Goal: Task Accomplishment & Management: Complete application form

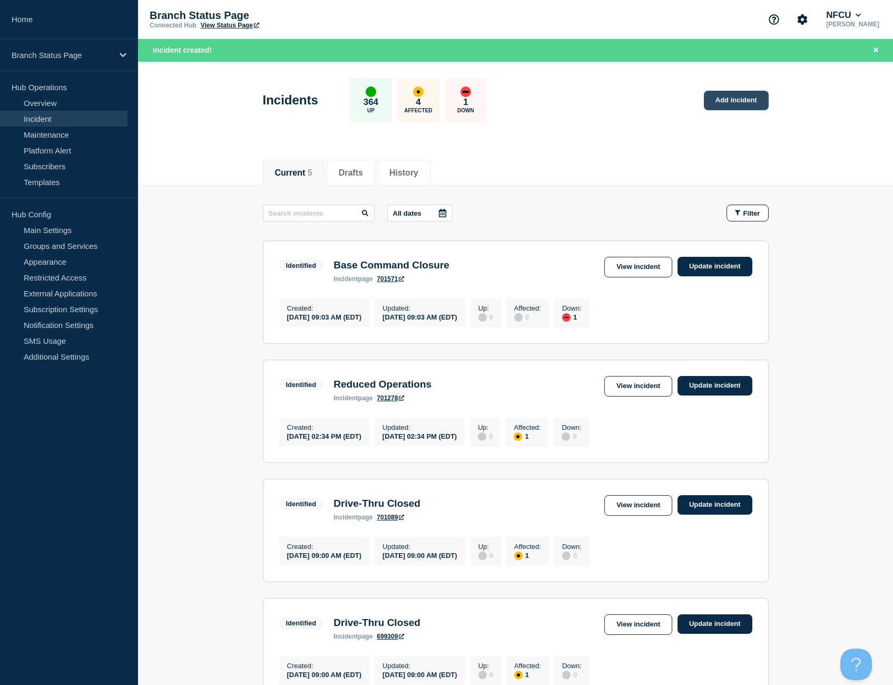
click at [741, 101] on link "Add incident" at bounding box center [736, 101] width 65 height 20
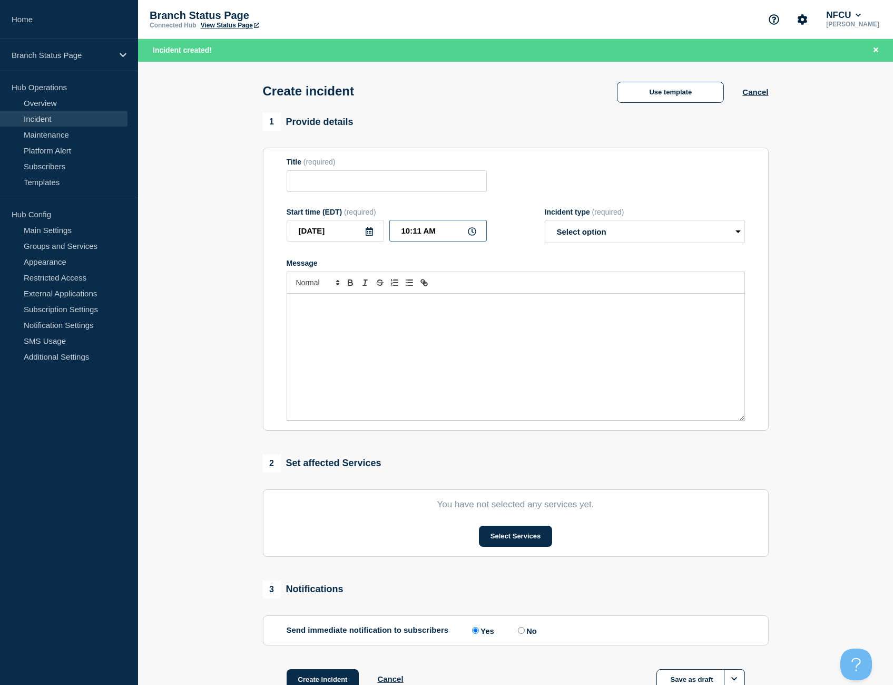
drag, startPoint x: 420, startPoint y: 228, endPoint x: 349, endPoint y: 215, distance: 71.8
click at [349, 215] on div "Start time (EDT) (required) [DATE] 10:11 AM" at bounding box center [387, 226] width 200 height 36
type input "09:00 AM"
click at [75, 134] on link "Maintenance" at bounding box center [64, 134] width 128 height 16
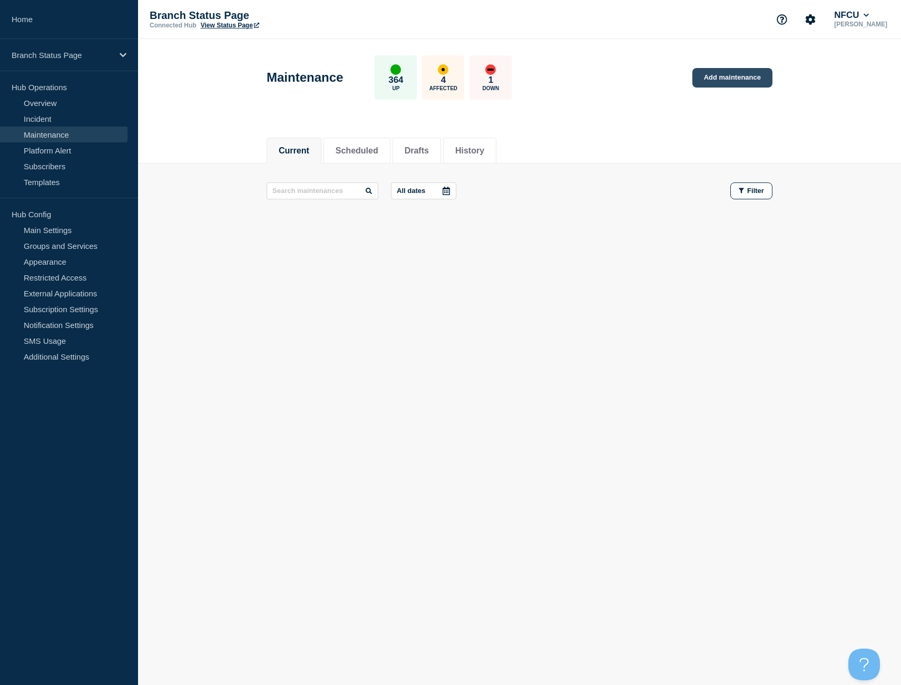
click at [717, 77] on link "Add maintenance" at bounding box center [733, 78] width 80 height 20
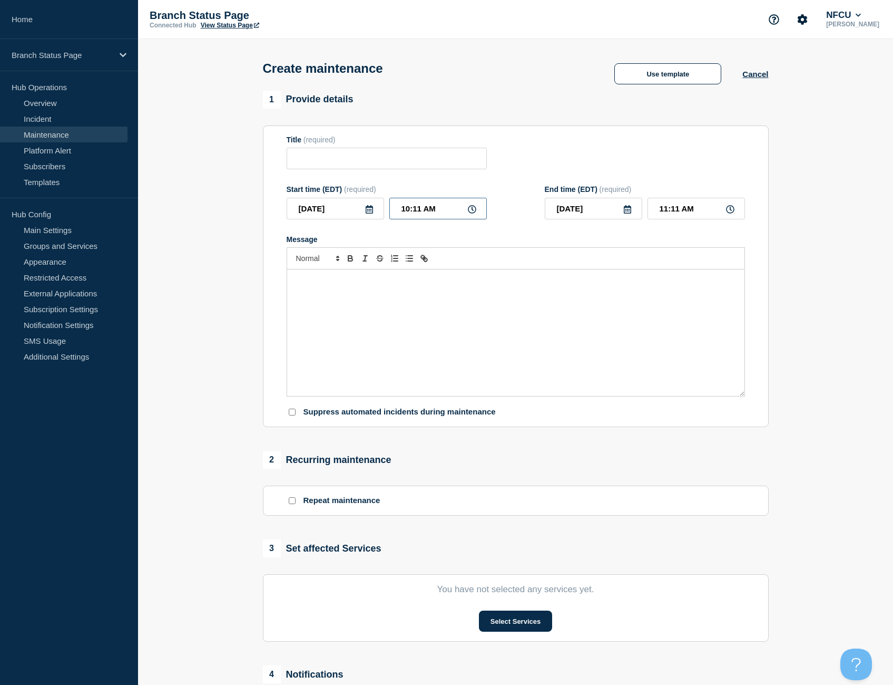
drag, startPoint x: 445, startPoint y: 209, endPoint x: 357, endPoint y: 205, distance: 87.6
click at [357, 205] on div "[DATE] 10:11 AM" at bounding box center [387, 209] width 200 height 22
type input "09:00 AM"
type input "05:00 PM"
click at [641, 67] on button "Use template" at bounding box center [668, 73] width 107 height 21
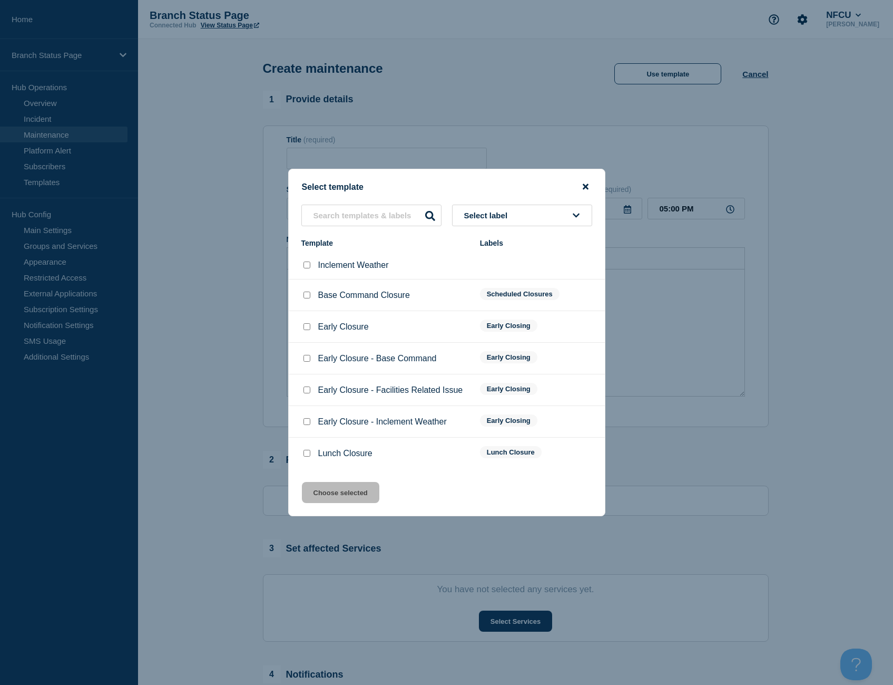
click at [587, 183] on icon "close button" at bounding box center [586, 186] width 6 height 8
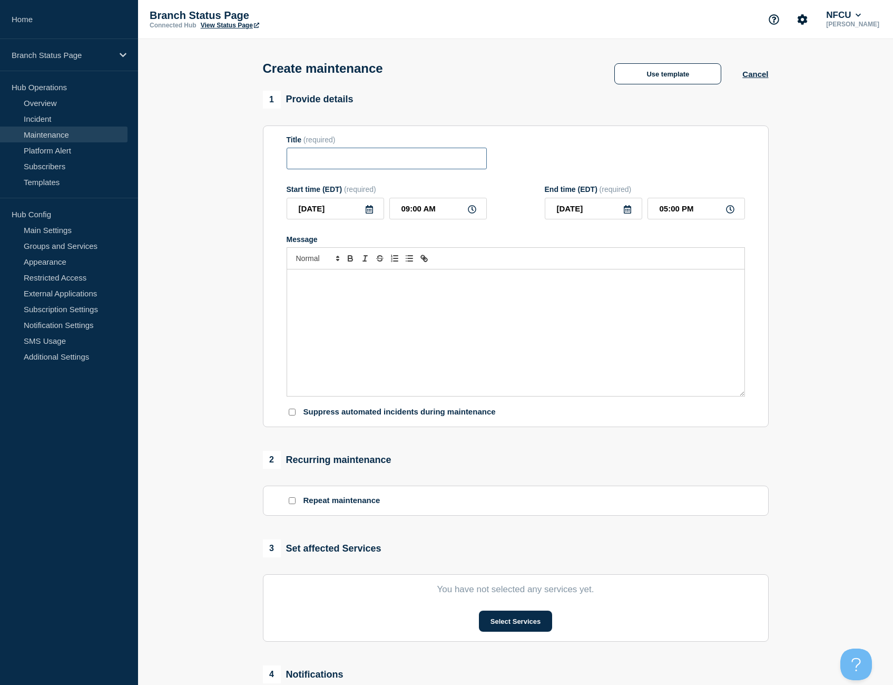
click at [339, 168] on input "Title" at bounding box center [387, 159] width 200 height 22
type input "Drive-Thru Closed"
click at [412, 304] on div "Message" at bounding box center [515, 332] width 457 height 126
click at [534, 618] on button "Select Services" at bounding box center [515, 620] width 73 height 21
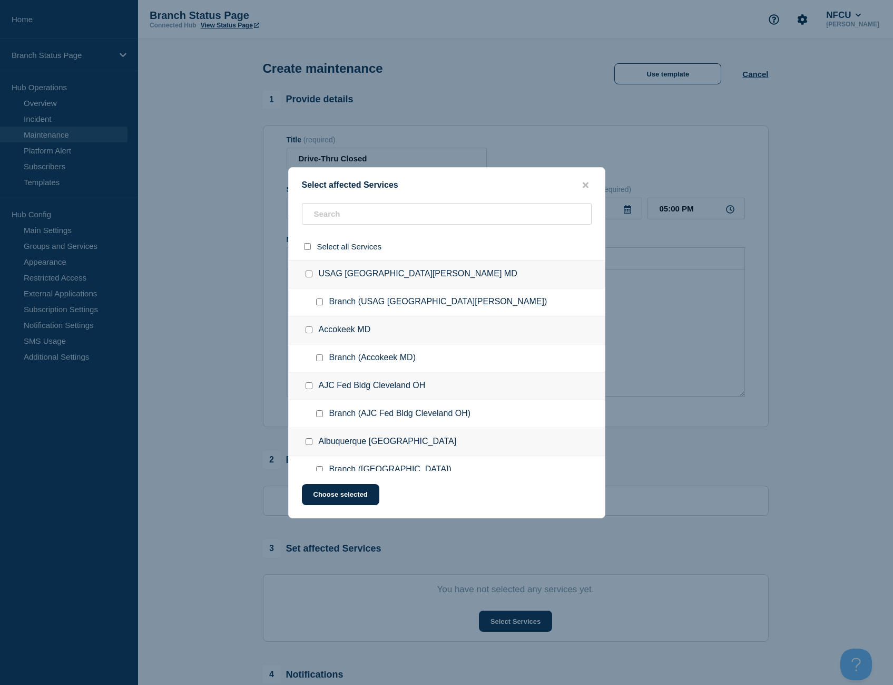
click at [374, 233] on div at bounding box center [447, 246] width 316 height 27
click at [370, 216] on input "text" at bounding box center [447, 214] width 290 height 22
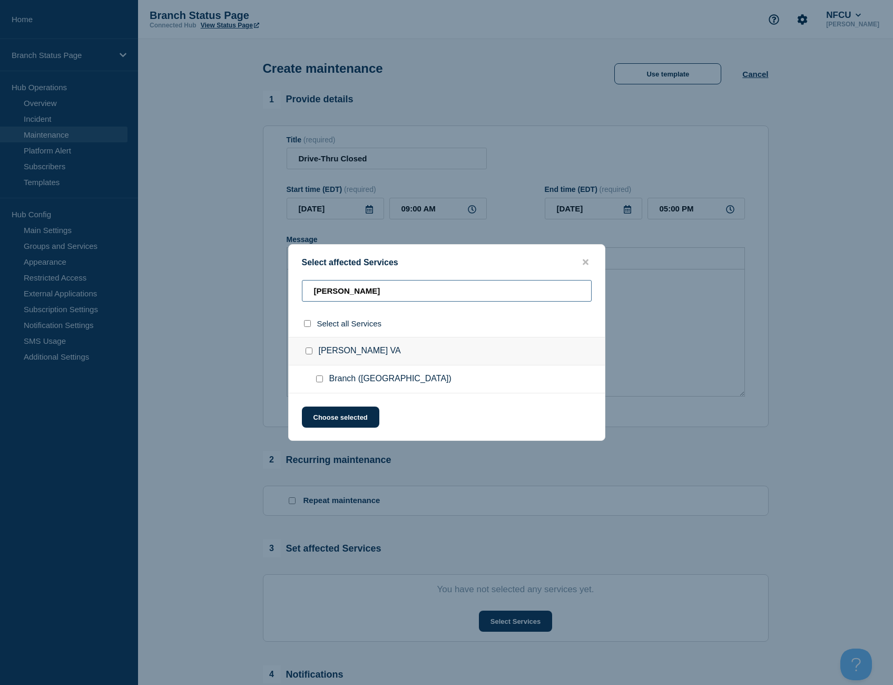
type input "[PERSON_NAME]"
click at [319, 381] on input "Branch (Burke VA) checkbox" at bounding box center [319, 378] width 7 height 7
checkbox input "true"
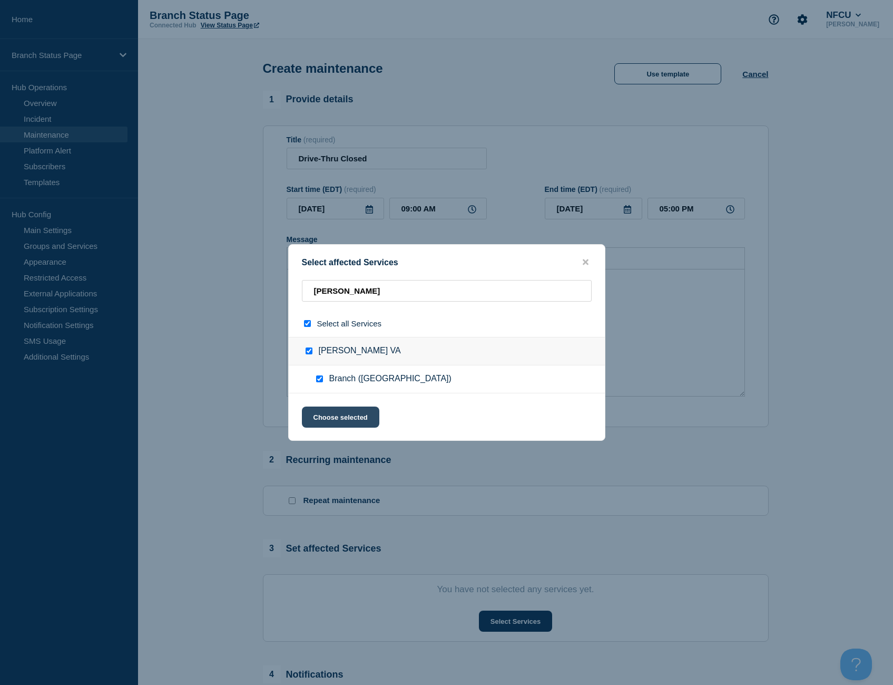
click at [335, 407] on div "Select affected Services [PERSON_NAME] Select all Services Burke [GEOGRAPHIC_DA…" at bounding box center [446, 342] width 317 height 197
drag, startPoint x: 335, startPoint y: 407, endPoint x: 336, endPoint y: 417, distance: 9.6
click at [336, 417] on button "Choose selected" at bounding box center [340, 416] width 77 height 21
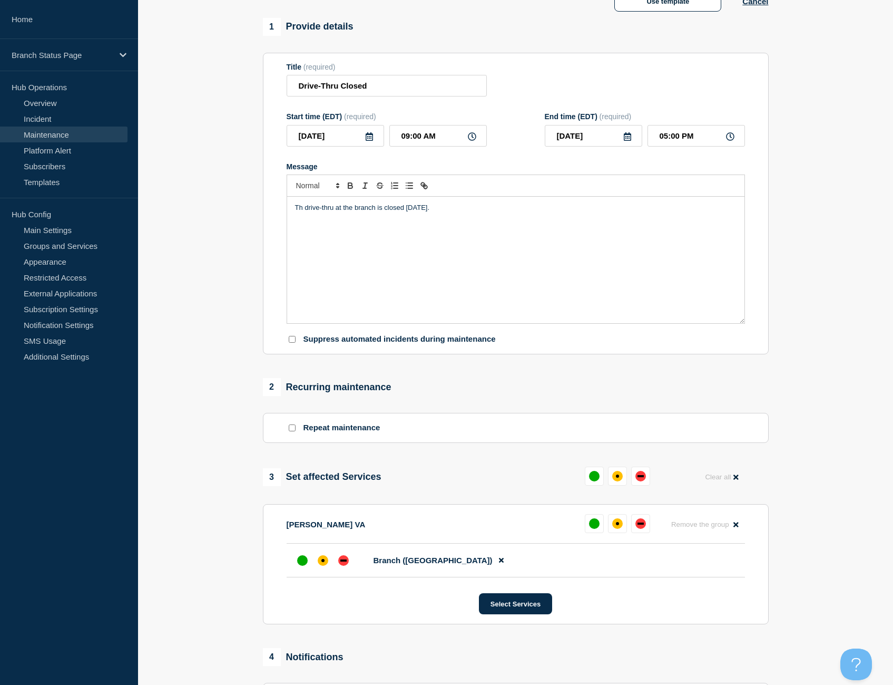
scroll to position [211, 0]
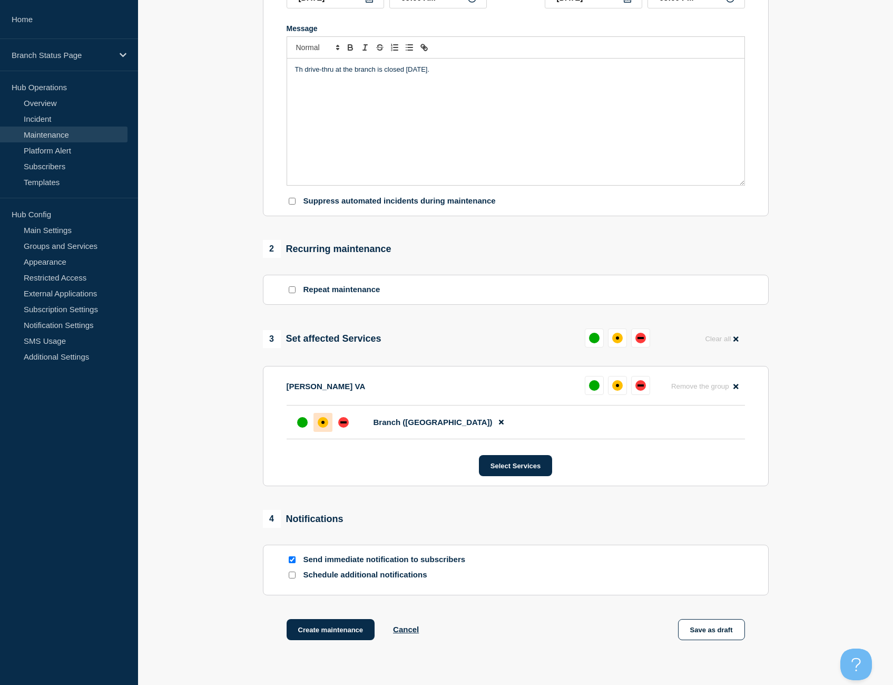
click at [318, 427] on div "affected" at bounding box center [323, 422] width 11 height 11
click at [356, 634] on button "Create maintenance" at bounding box center [331, 629] width 89 height 21
